Goal: Task Accomplishment & Management: Manage account settings

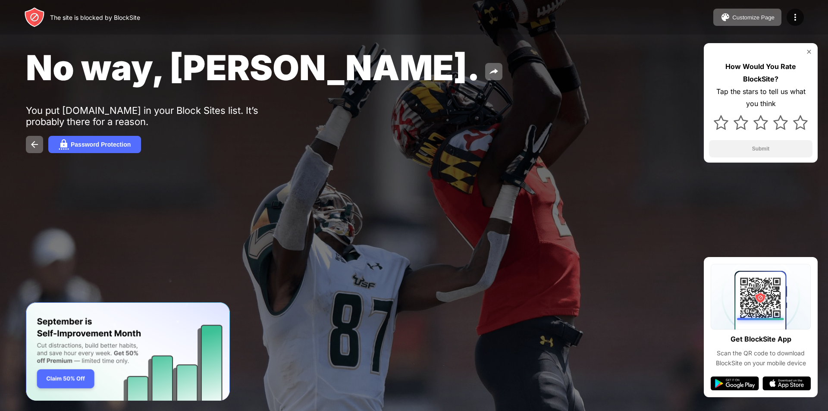
click at [810, 49] on img at bounding box center [808, 51] width 7 height 7
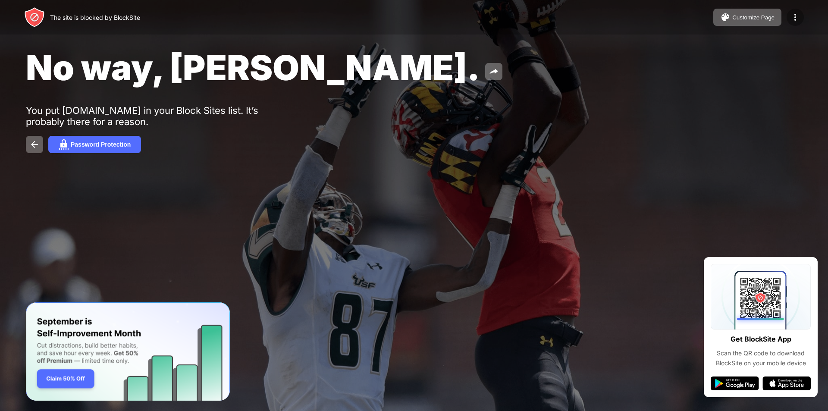
click at [797, 21] on img at bounding box center [795, 17] width 10 height 10
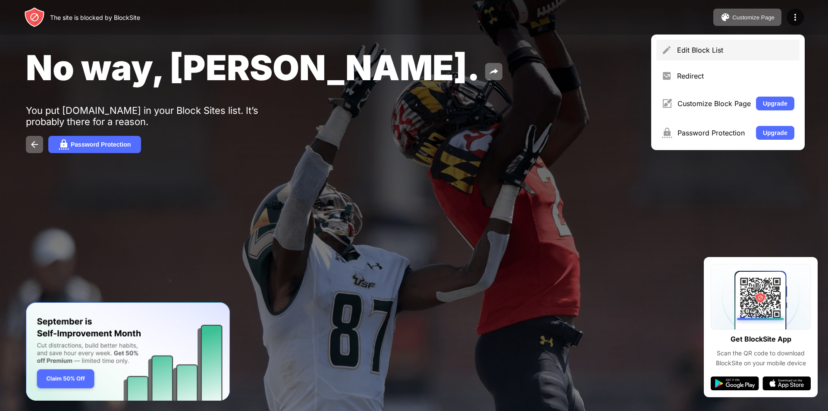
click at [720, 48] on div "Edit Block List" at bounding box center [735, 50] width 117 height 9
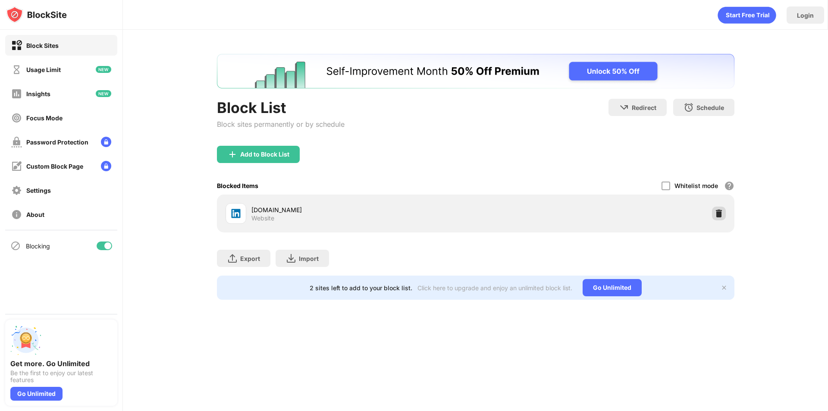
click at [716, 217] on img at bounding box center [718, 213] width 9 height 9
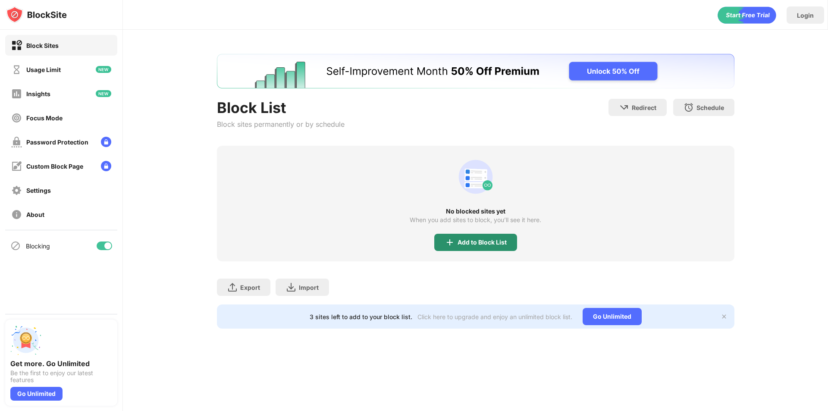
click at [466, 249] on div "Add to Block List" at bounding box center [475, 242] width 83 height 17
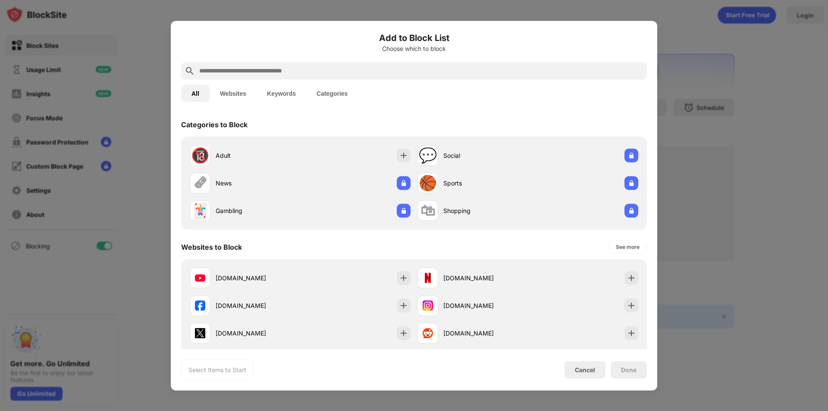
drag, startPoint x: 284, startPoint y: 68, endPoint x: 280, endPoint y: 72, distance: 5.2
click at [280, 72] on input "text" at bounding box center [420, 71] width 445 height 10
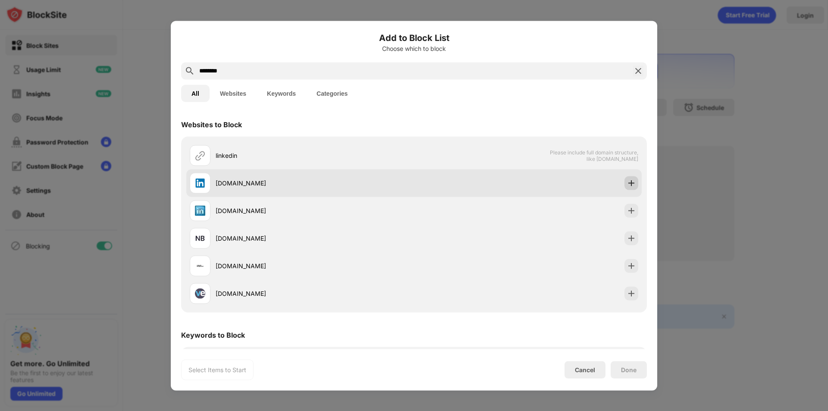
type input "********"
click at [627, 186] on img at bounding box center [631, 182] width 9 height 9
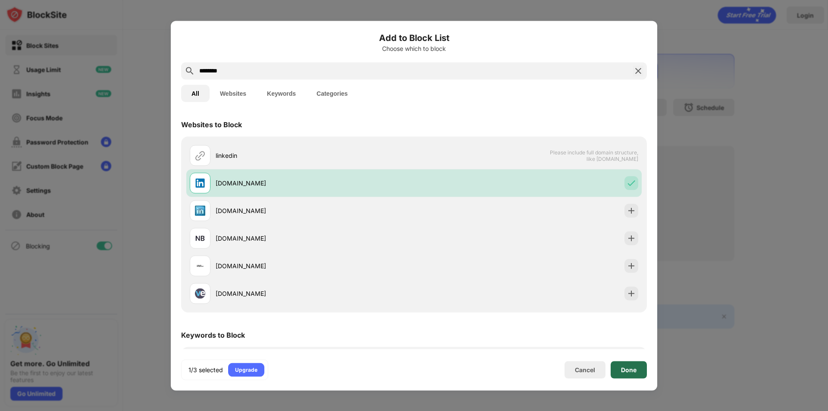
click at [626, 367] on div "Done" at bounding box center [629, 369] width 16 height 7
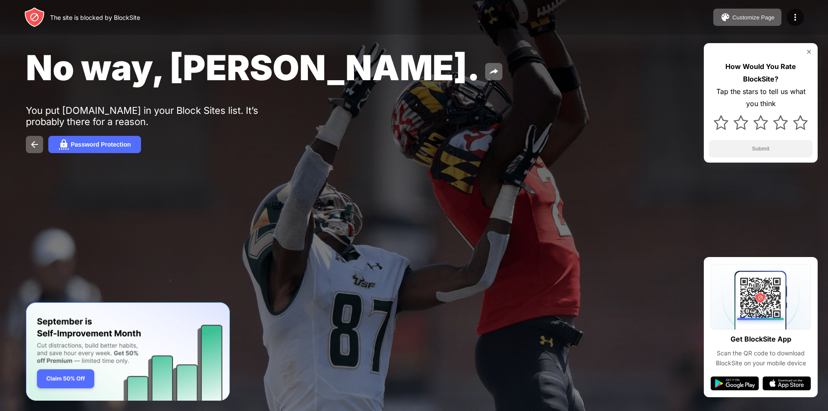
click at [806, 50] on img at bounding box center [808, 51] width 7 height 7
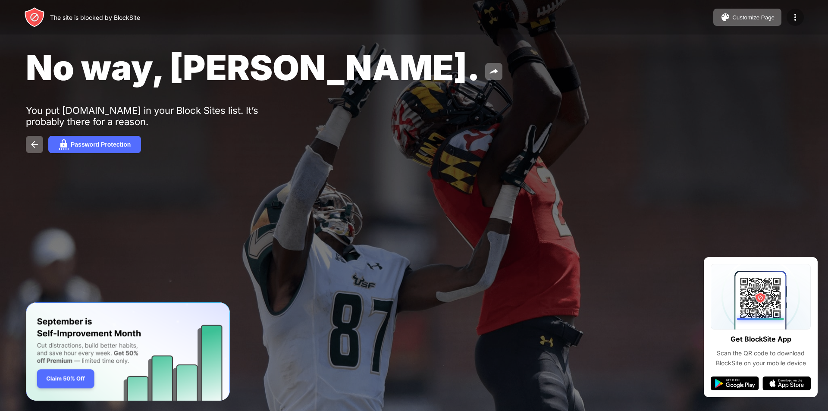
click at [791, 18] on img at bounding box center [795, 17] width 10 height 10
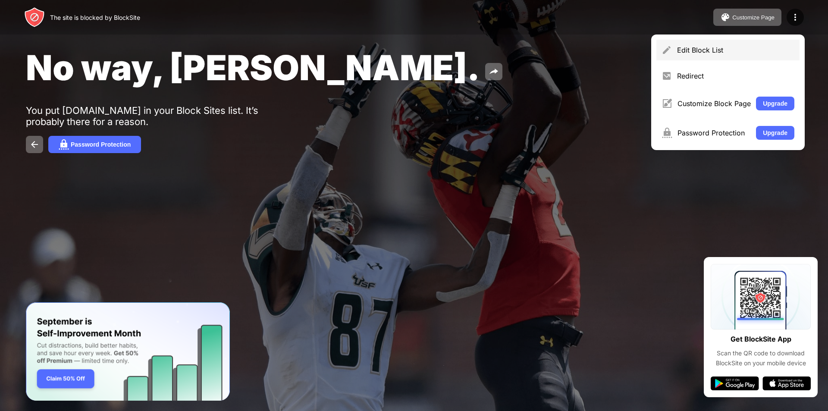
click at [742, 46] on div "Edit Block List" at bounding box center [735, 50] width 117 height 9
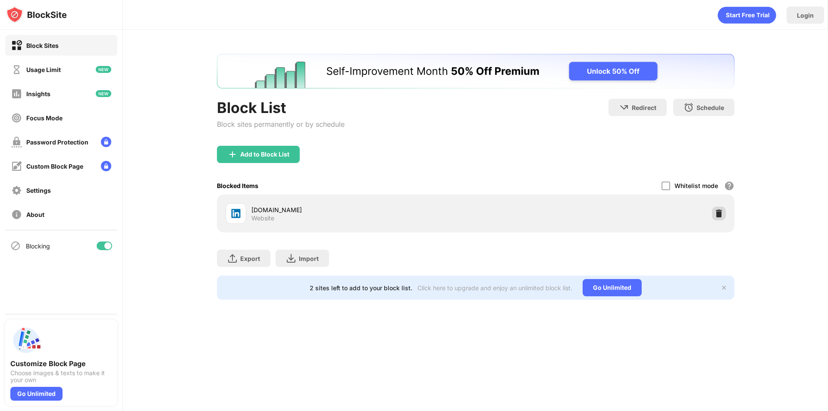
click at [719, 209] on img at bounding box center [718, 213] width 9 height 9
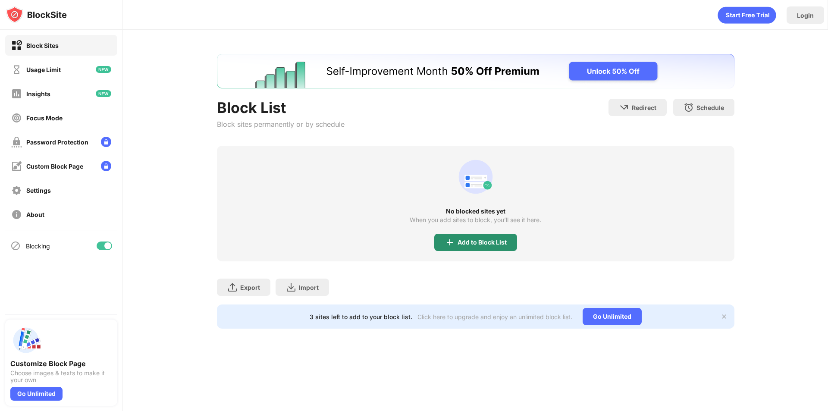
click at [450, 236] on div "Add to Block List" at bounding box center [475, 242] width 83 height 17
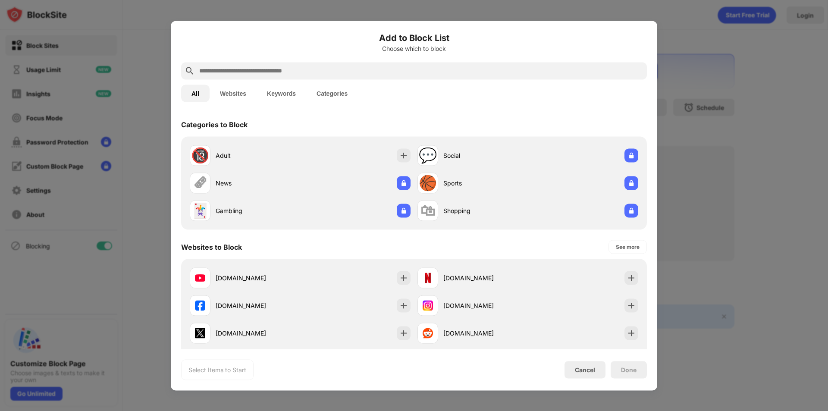
click at [288, 75] on div at bounding box center [414, 70] width 466 height 17
click at [289, 72] on input "text" at bounding box center [420, 71] width 445 height 10
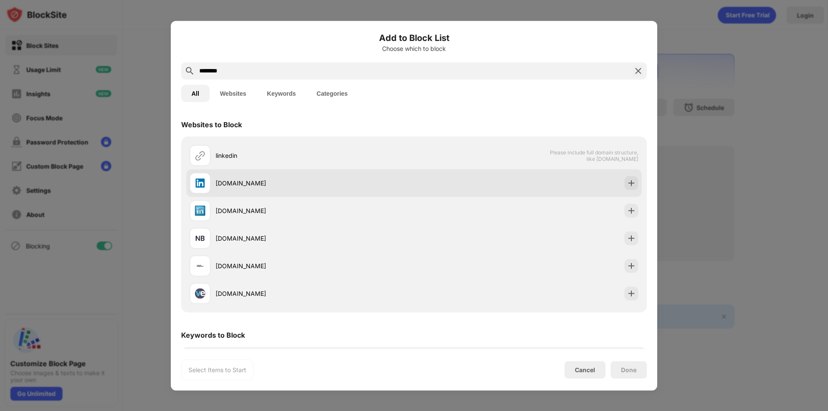
type input "********"
click at [627, 181] on img at bounding box center [631, 182] width 9 height 9
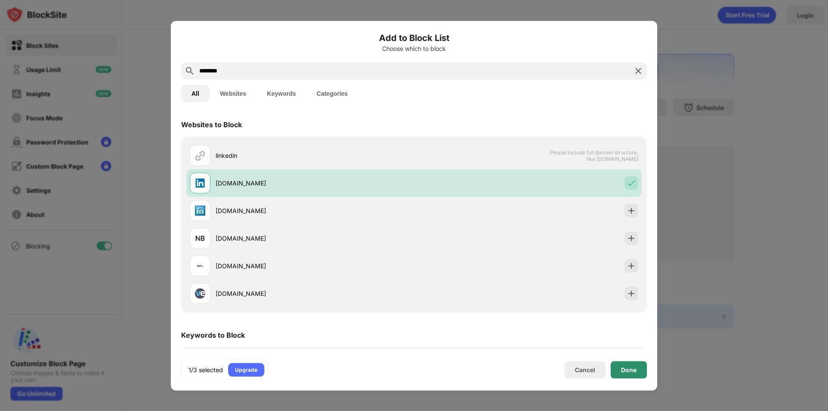
click at [633, 370] on div "Done" at bounding box center [629, 369] width 16 height 7
